Goal: Entertainment & Leisure: Consume media (video, audio)

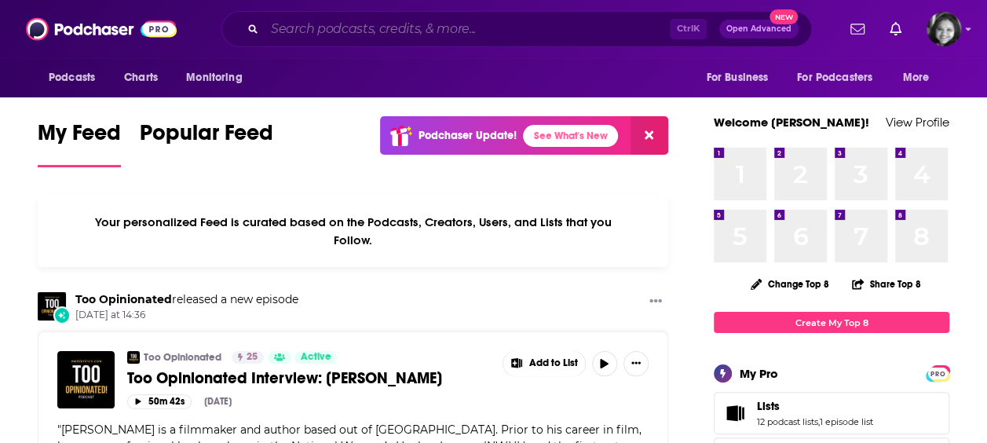
click at [553, 19] on input "Search podcasts, credits, & more..." at bounding box center [467, 28] width 405 height 25
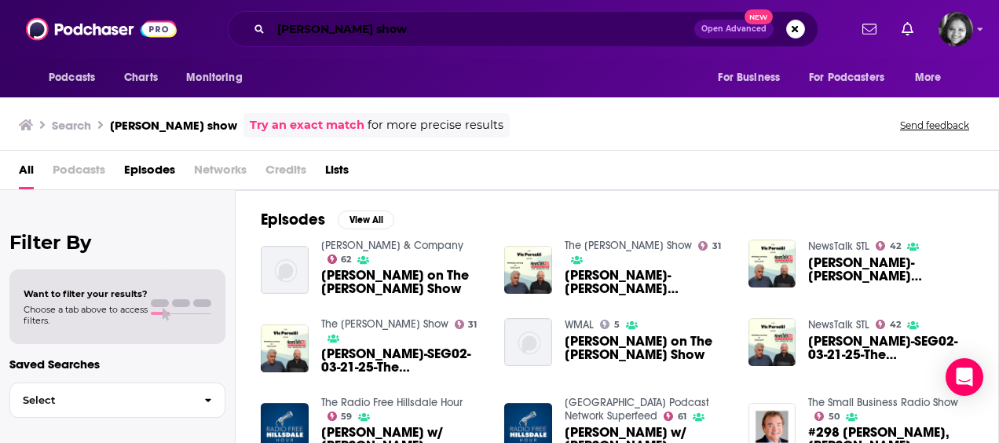
click at [440, 30] on input "[PERSON_NAME] show" at bounding box center [482, 28] width 423 height 25
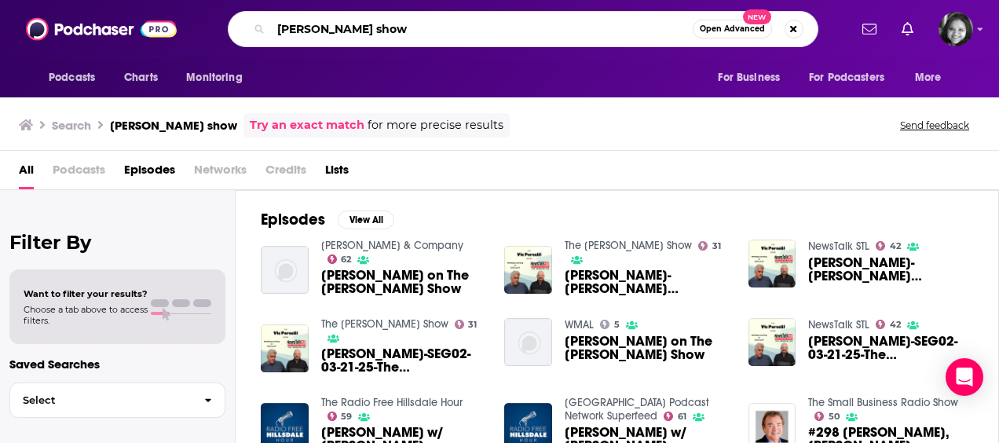
click at [440, 30] on input "[PERSON_NAME] show" at bounding box center [482, 28] width 422 height 25
paste input "[PERSON_NAME] [GEOGRAPHIC_DATA]"
type input "[PERSON_NAME] [GEOGRAPHIC_DATA]"
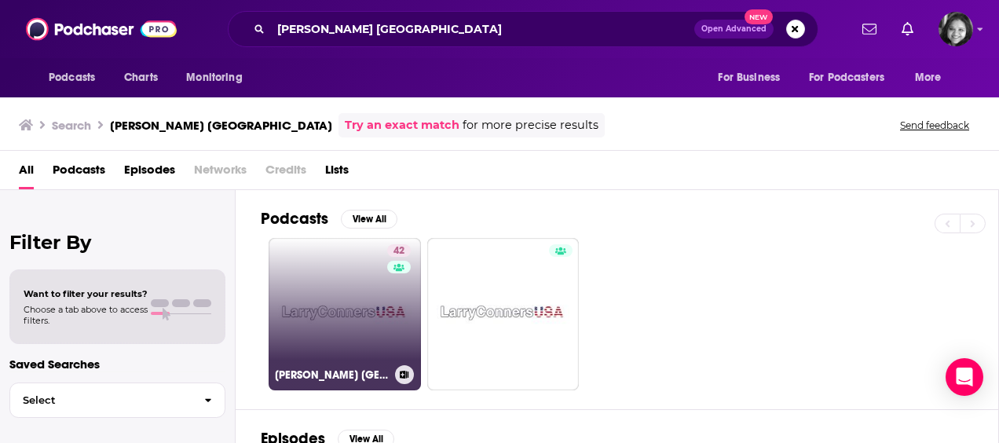
click at [338, 325] on link "42 [PERSON_NAME] [GEOGRAPHIC_DATA]" at bounding box center [345, 314] width 152 height 152
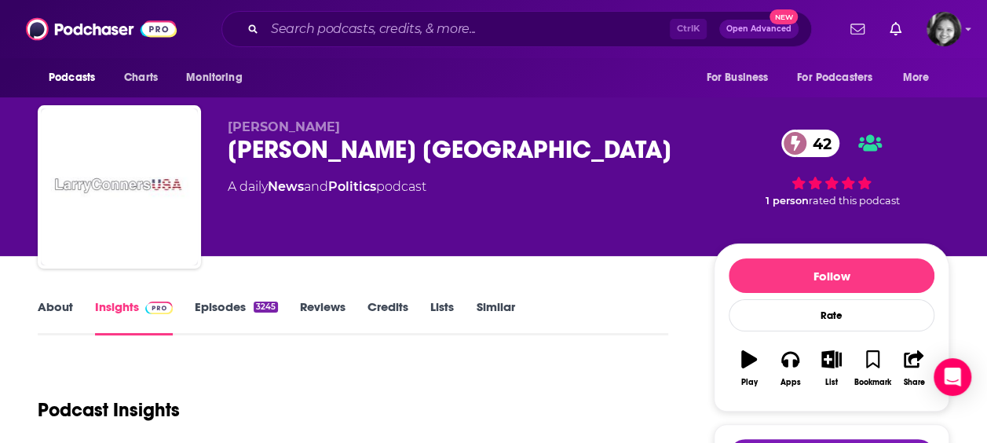
scroll to position [39, 0]
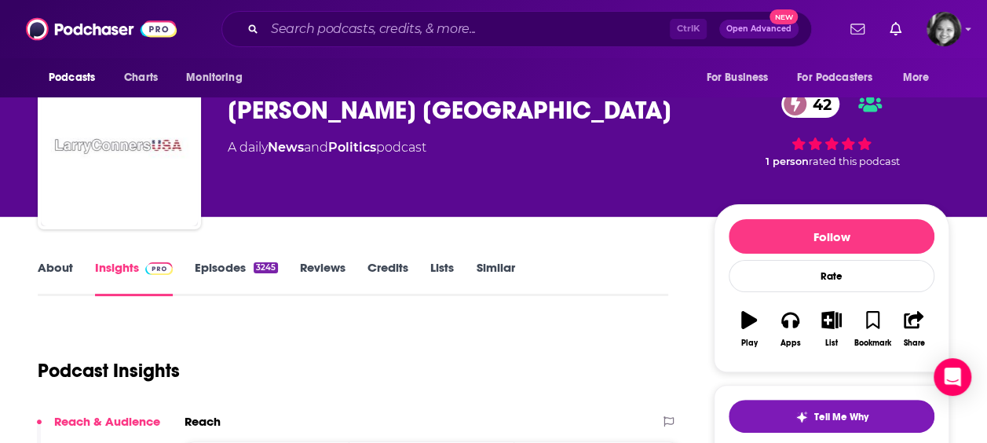
click at [217, 269] on link "Episodes 3245" at bounding box center [236, 278] width 83 height 36
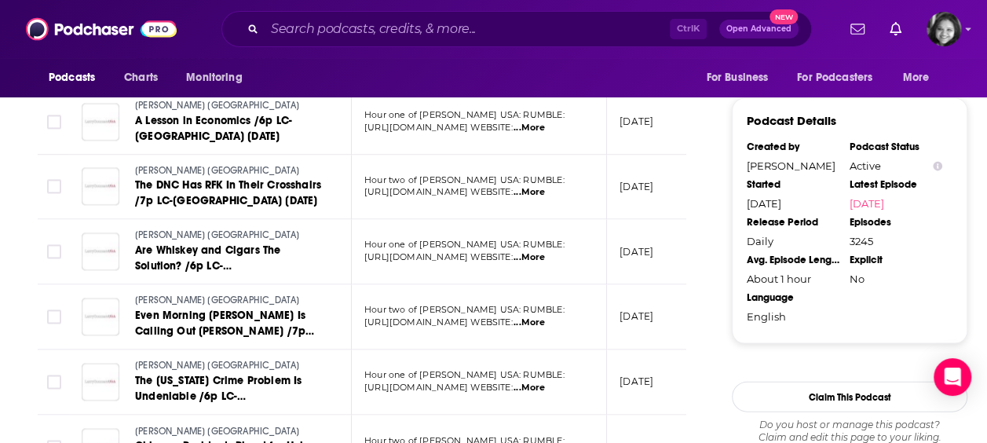
scroll to position [1693, 0]
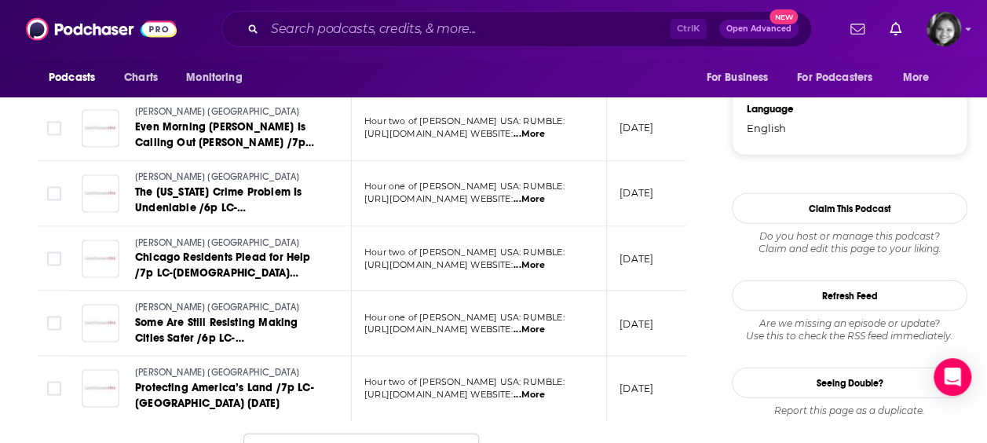
click at [545, 324] on span "...More" at bounding box center [529, 330] width 31 height 13
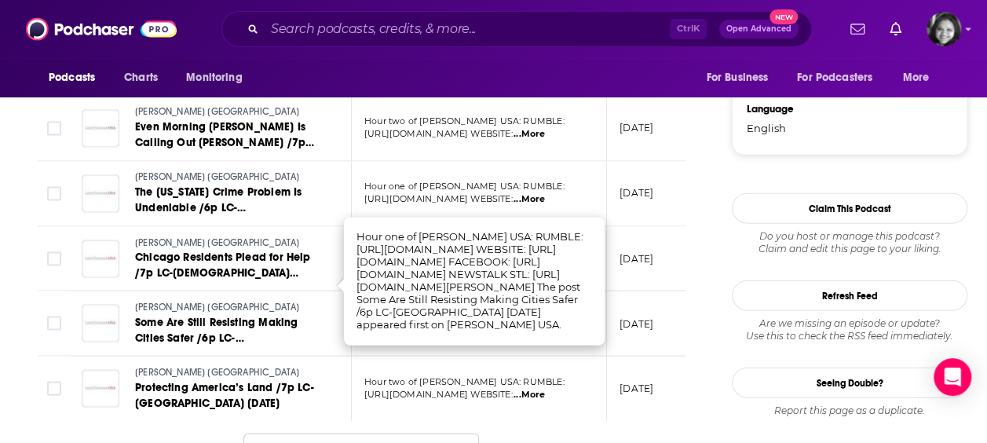
click at [444, 227] on td "Hour two of [PERSON_NAME] USA: RUMBLE: [URL][DOMAIN_NAME] WEBSITE: ...More" at bounding box center [479, 259] width 255 height 65
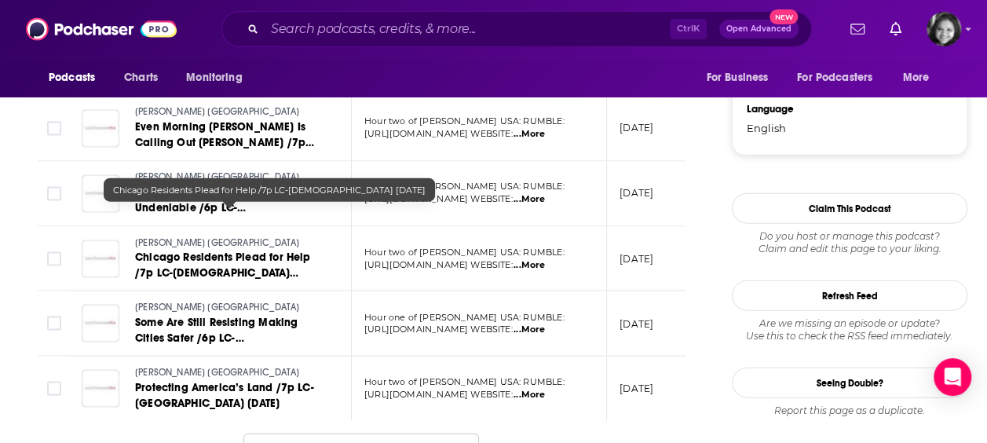
click at [176, 250] on link "Chicago Residents Plead for Help /7p LC-[DEMOGRAPHIC_DATA] [DATE]" at bounding box center [229, 265] width 188 height 31
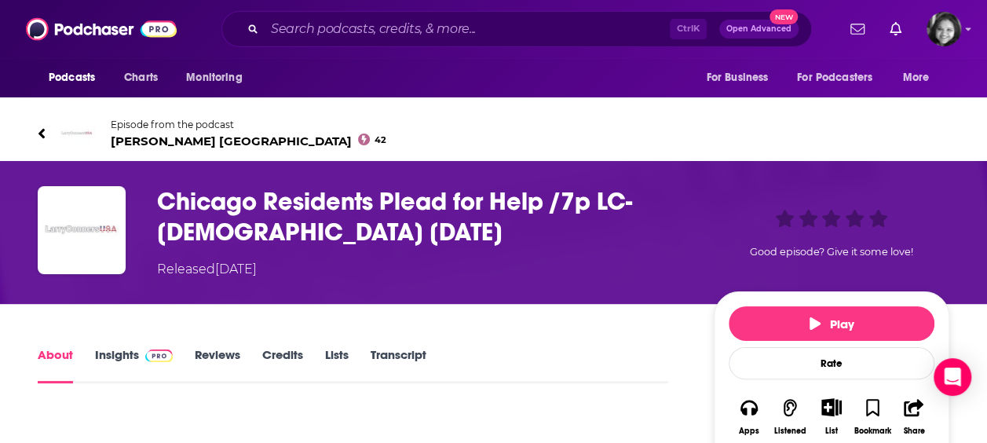
scroll to position [88, 0]
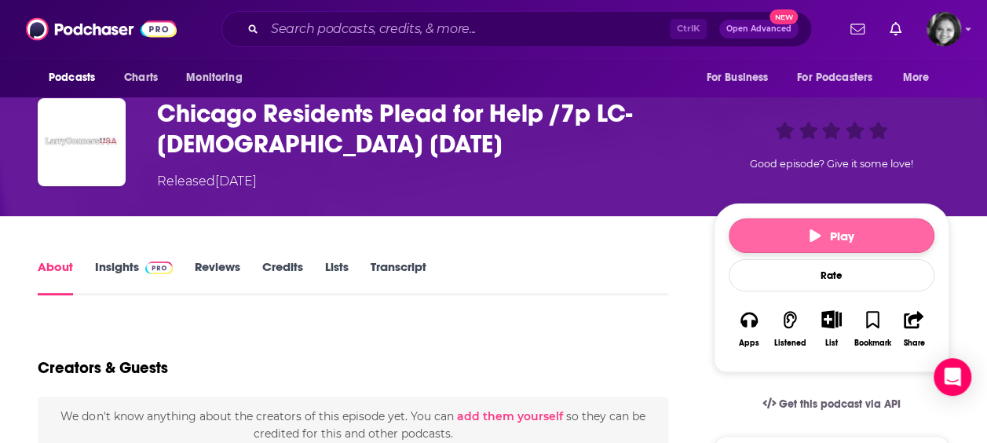
click at [840, 226] on button "Play" at bounding box center [832, 235] width 206 height 35
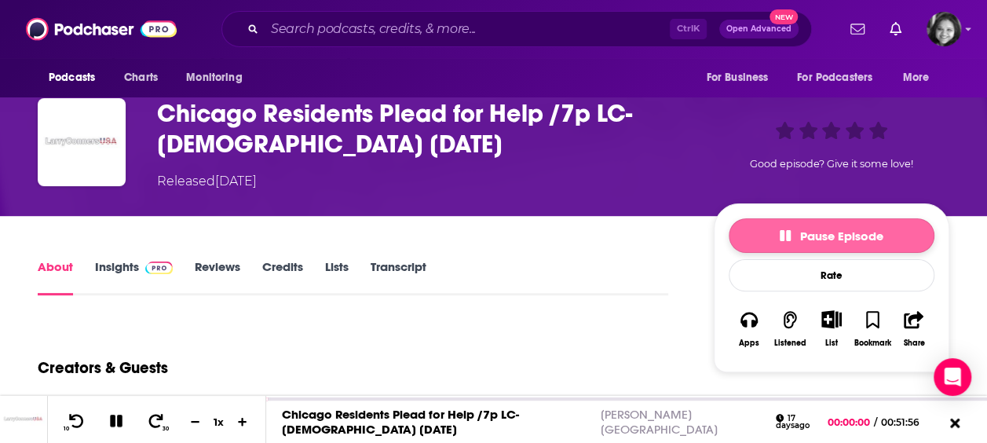
click at [840, 226] on button "Pause Episode" at bounding box center [832, 235] width 206 height 35
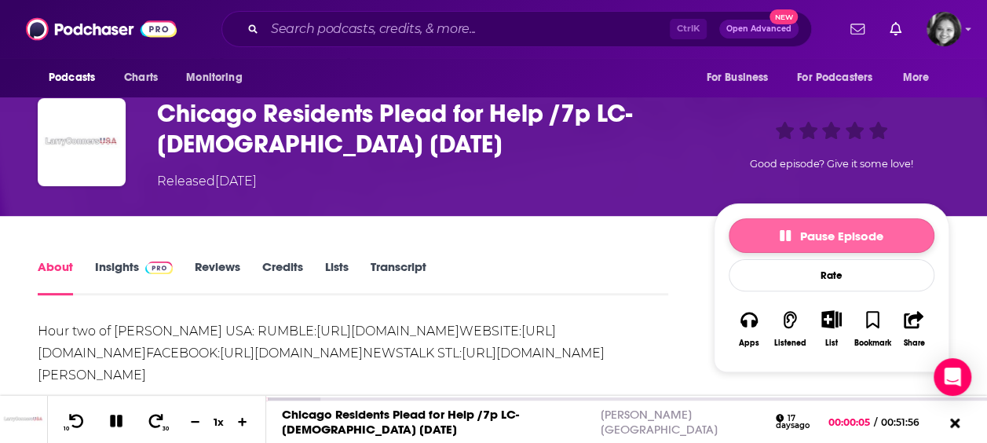
click at [788, 239] on icon "button" at bounding box center [785, 235] width 11 height 11
click at [829, 243] on button "Play" at bounding box center [832, 235] width 206 height 35
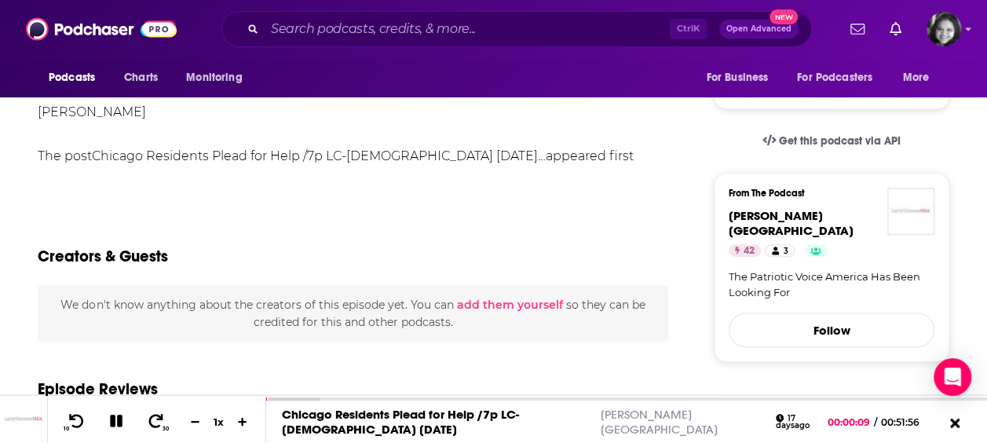
scroll to position [368, 0]
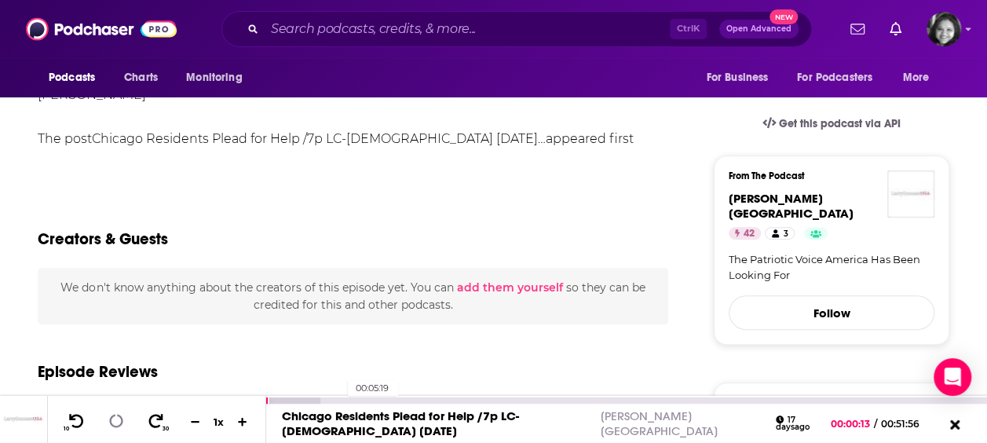
click at [339, 402] on div "00:05:19" at bounding box center [626, 400] width 721 height 6
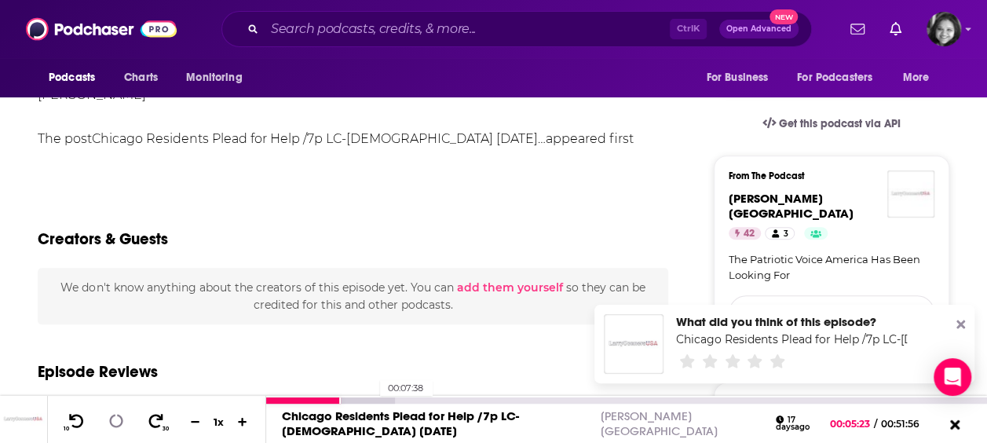
click at [371, 400] on div at bounding box center [330, 400] width 129 height 6
click at [401, 400] on div at bounding box center [347, 400] width 163 height 6
click at [163, 421] on icon at bounding box center [156, 421] width 20 height 16
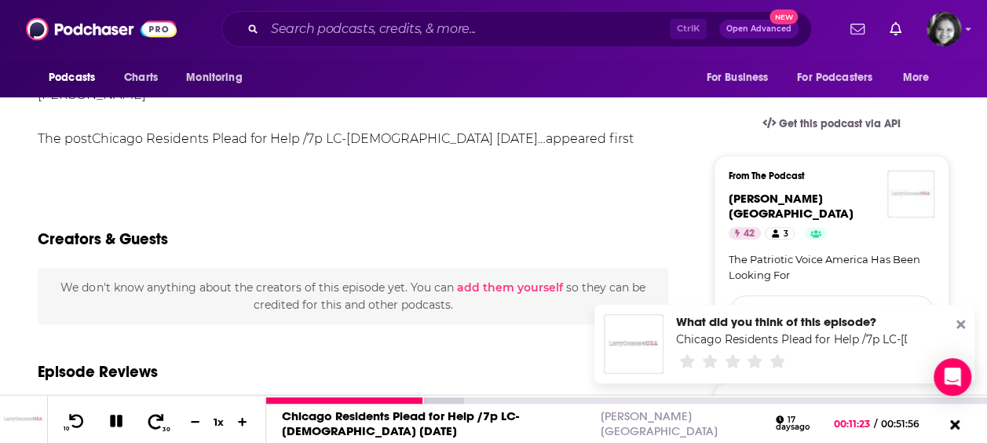
click at [163, 421] on icon at bounding box center [156, 421] width 20 height 16
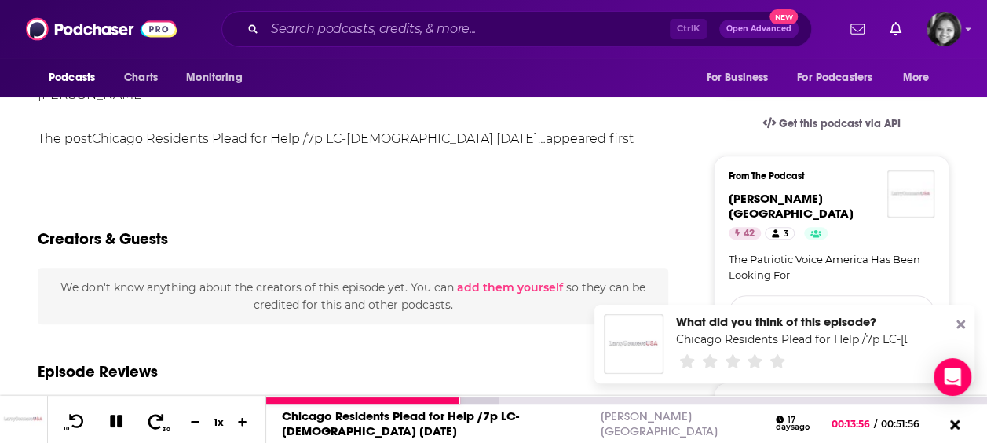
click at [163, 421] on icon at bounding box center [156, 421] width 20 height 16
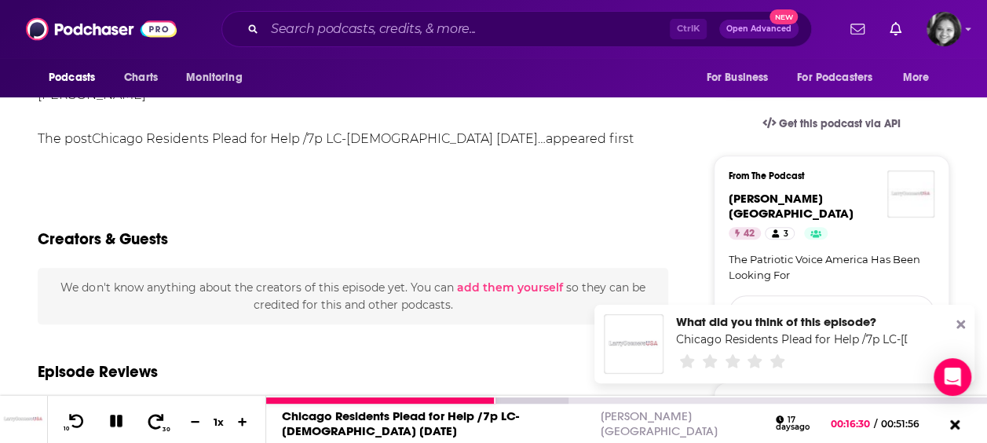
click at [163, 421] on icon at bounding box center [156, 421] width 20 height 16
click at [159, 419] on icon at bounding box center [156, 420] width 16 height 15
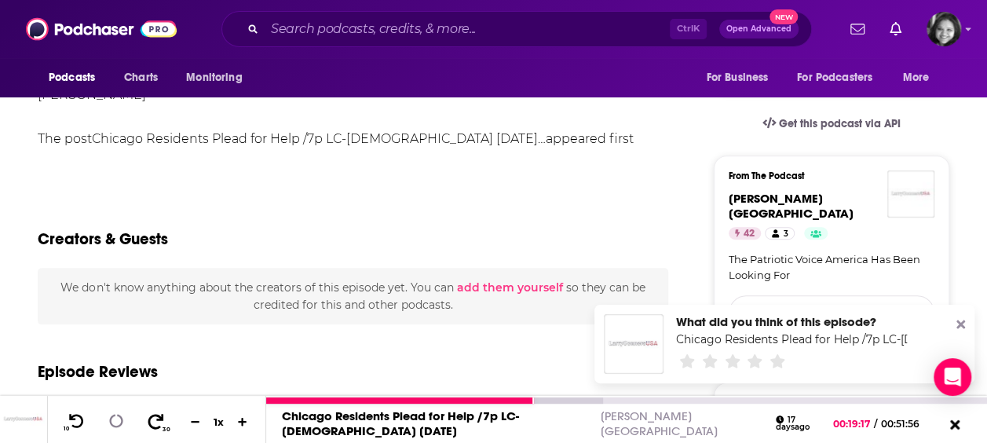
click at [159, 419] on icon at bounding box center [156, 420] width 16 height 15
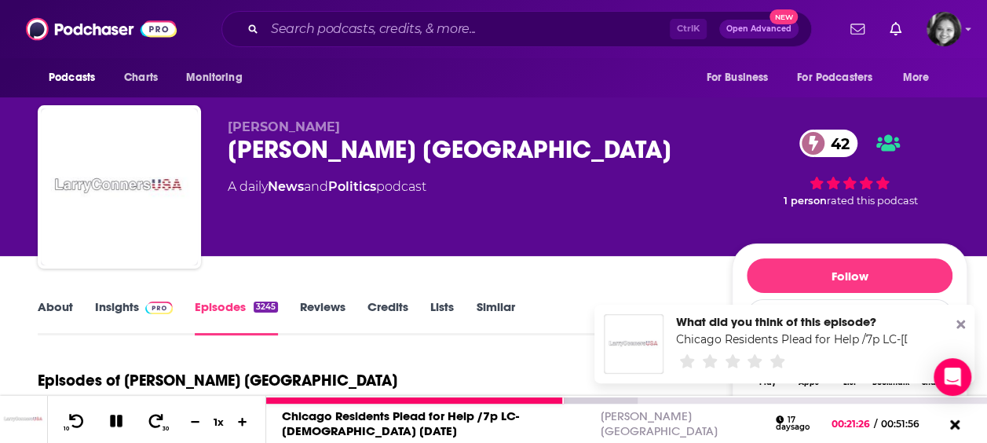
click at [115, 424] on icon at bounding box center [116, 421] width 16 height 16
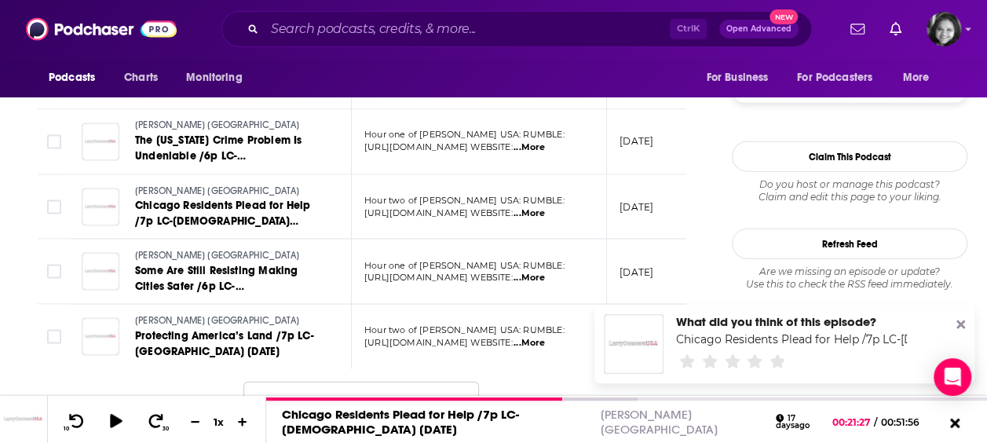
scroll to position [1748, 0]
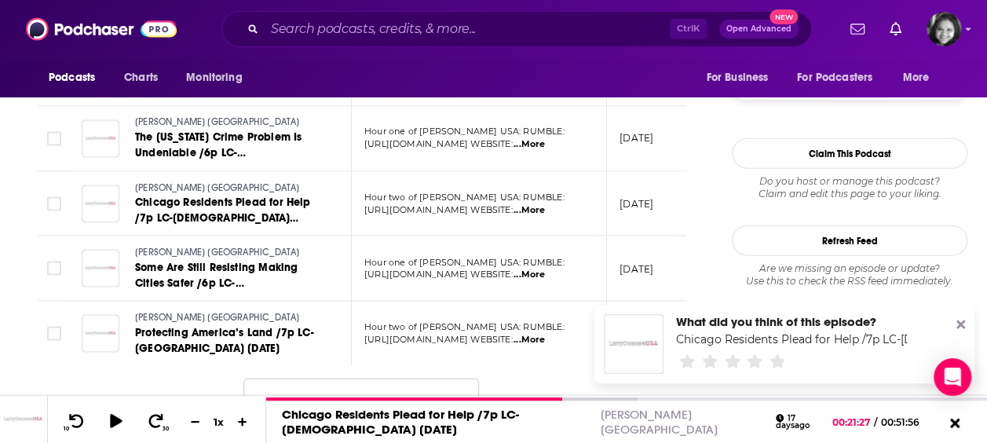
click at [545, 269] on span "...More" at bounding box center [529, 275] width 31 height 13
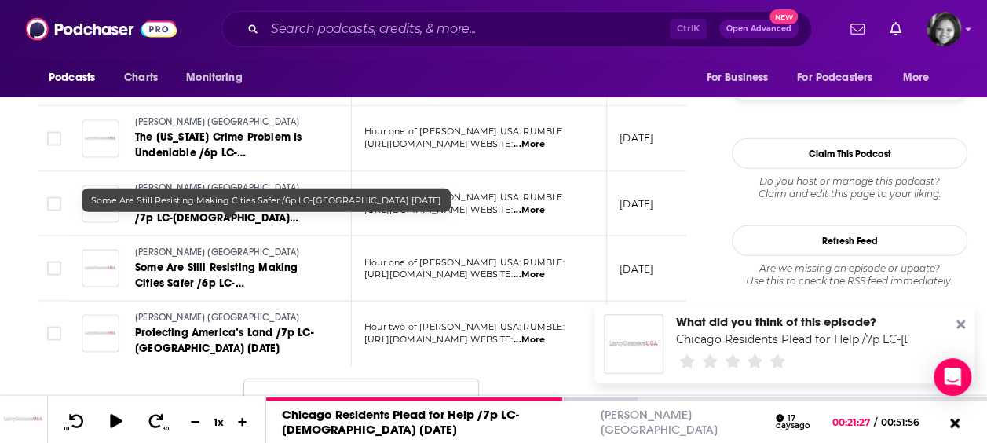
click at [268, 261] on span "Some Are Still Resisting Making Cities Safer /6p LC-[GEOGRAPHIC_DATA] [DATE]" at bounding box center [216, 283] width 163 height 45
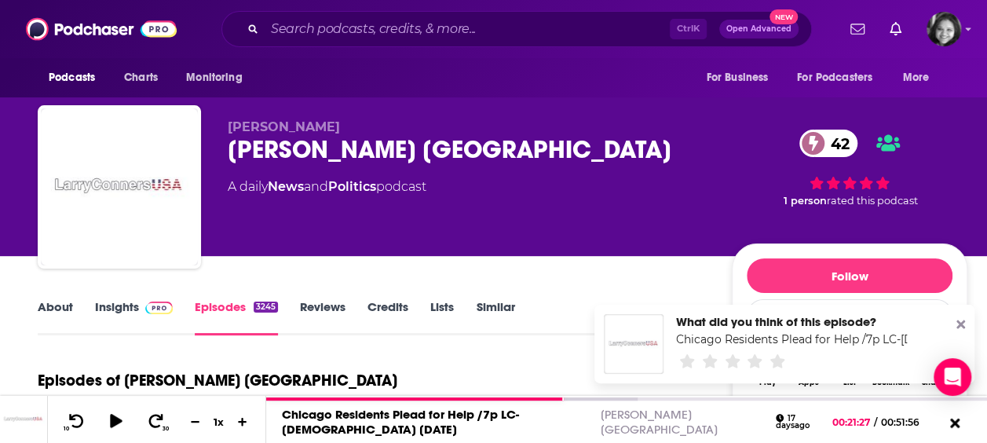
click at [964, 322] on icon at bounding box center [960, 324] width 9 height 9
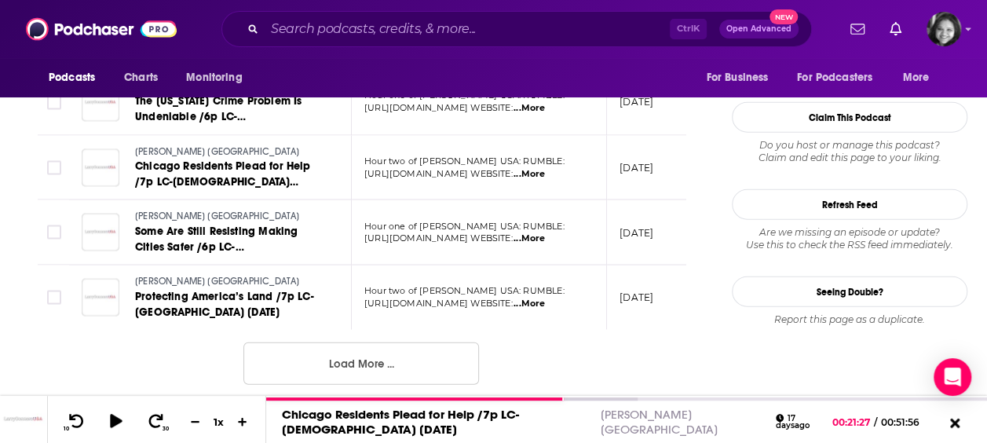
scroll to position [1800, 0]
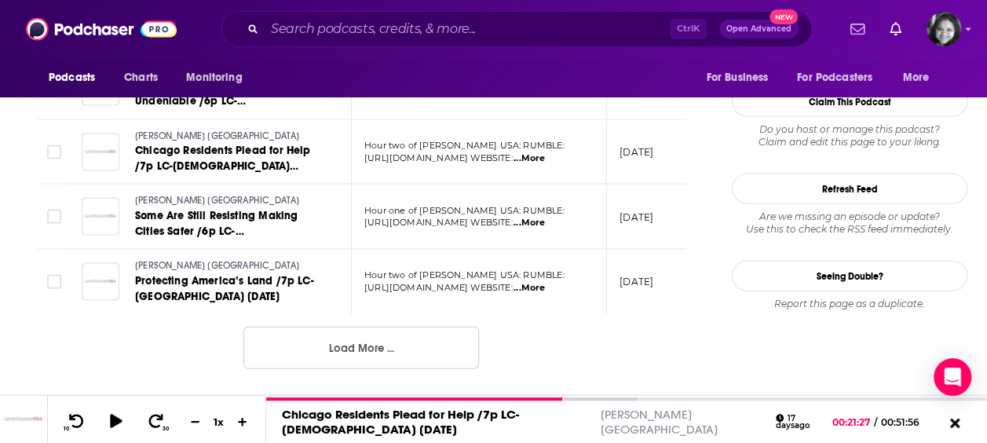
click at [545, 217] on span "...More" at bounding box center [529, 223] width 31 height 13
click at [310, 143] on link "Chicago Residents Plead for Help /7p LC-[DEMOGRAPHIC_DATA] [DATE]" at bounding box center [229, 158] width 188 height 31
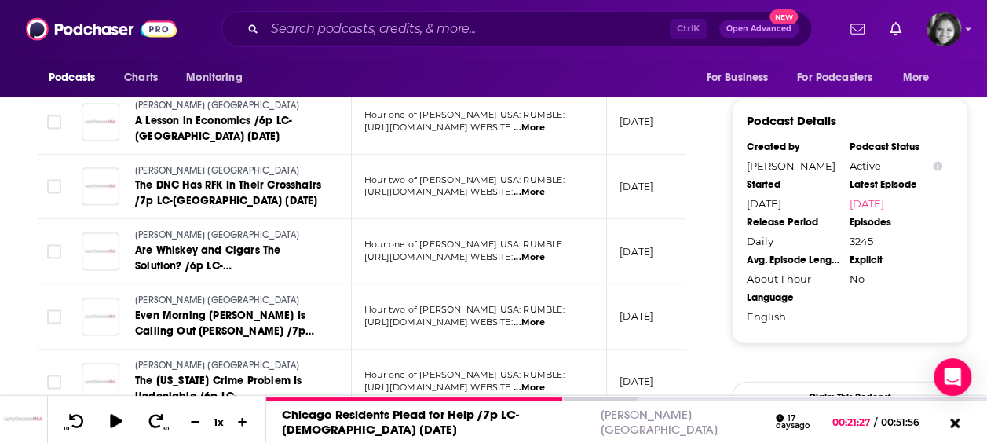
scroll to position [1514, 0]
